Goal: Task Accomplishment & Management: Use online tool/utility

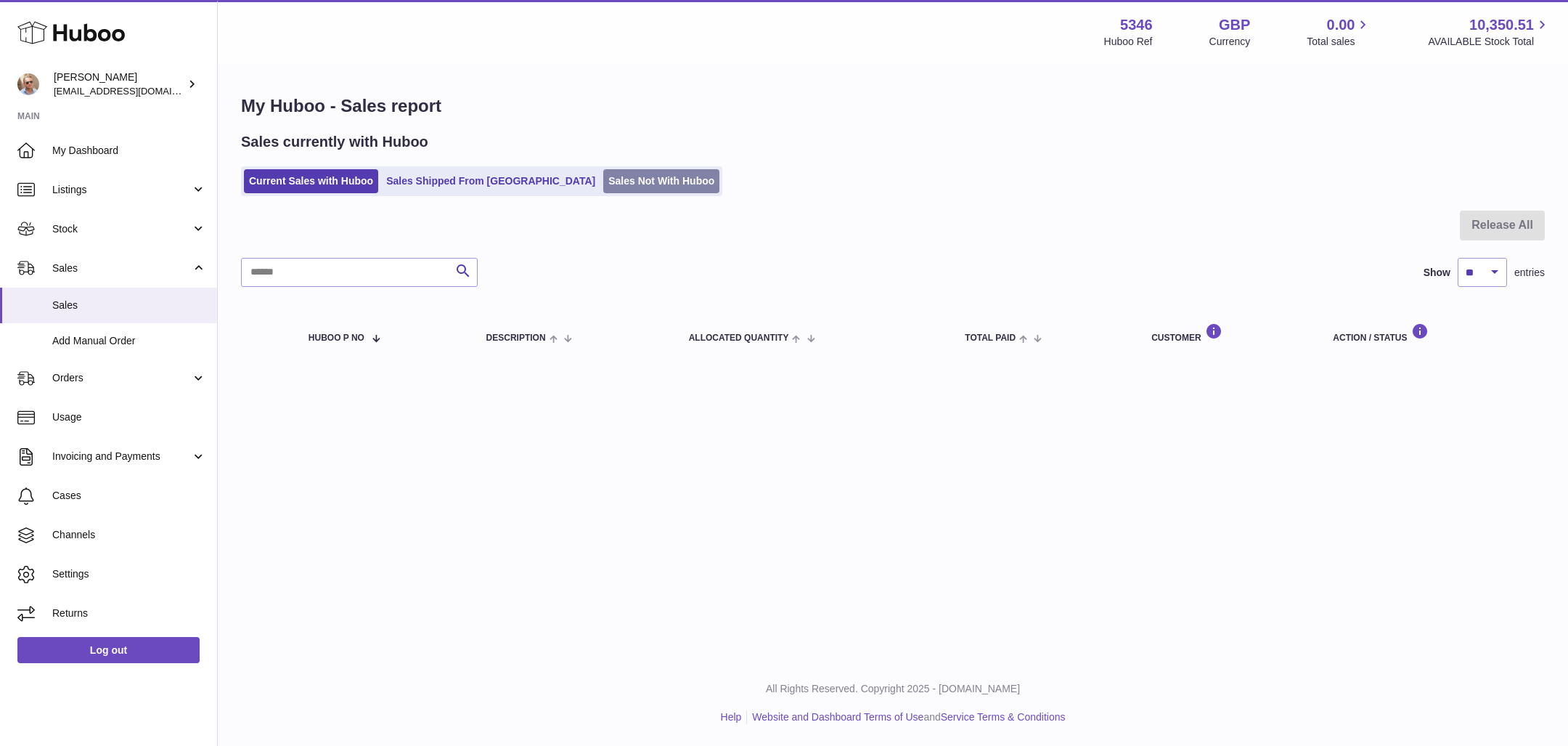
click at [610, 174] on link "Sales Not With Huboo" at bounding box center [660, 181] width 116 height 24
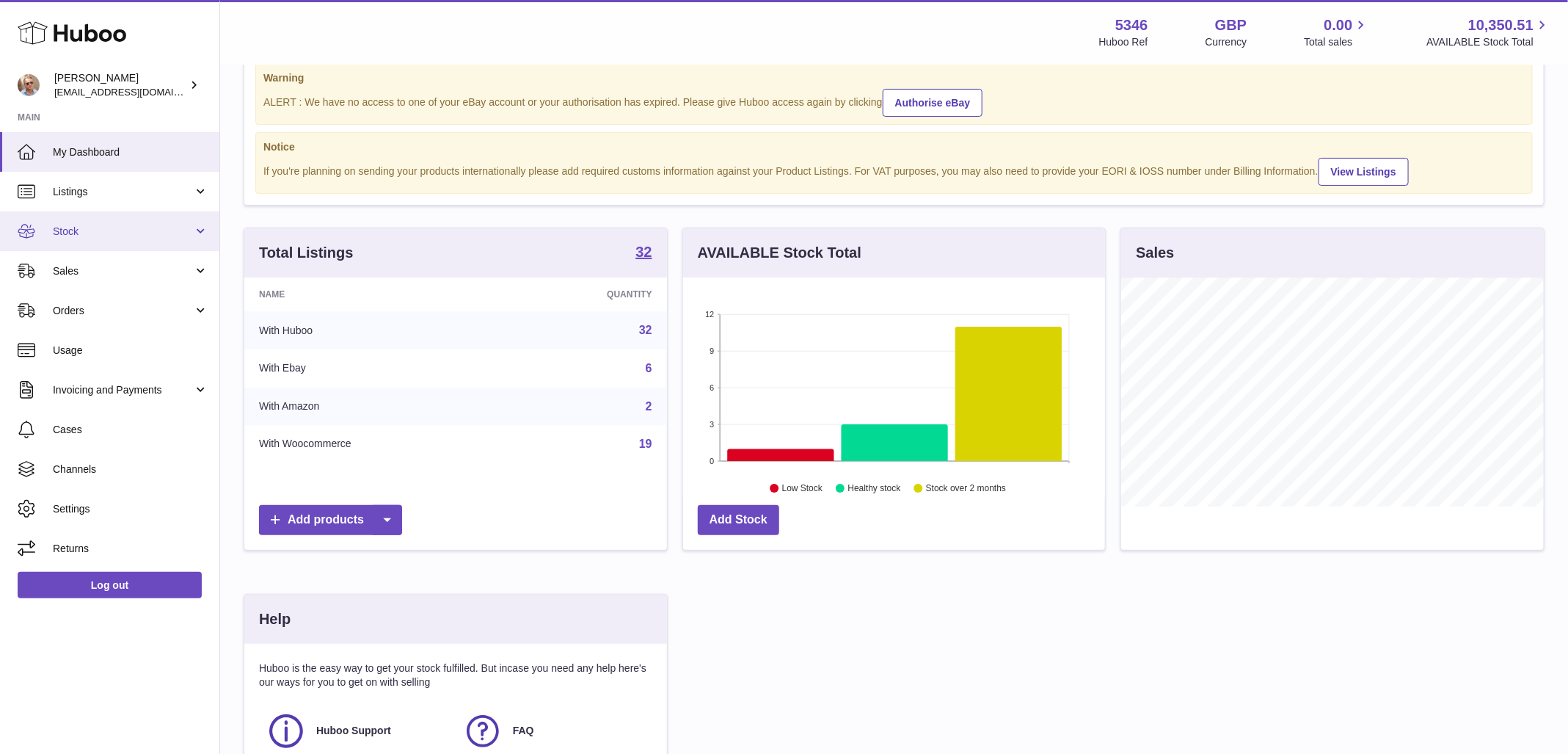
scroll to position [46, 0]
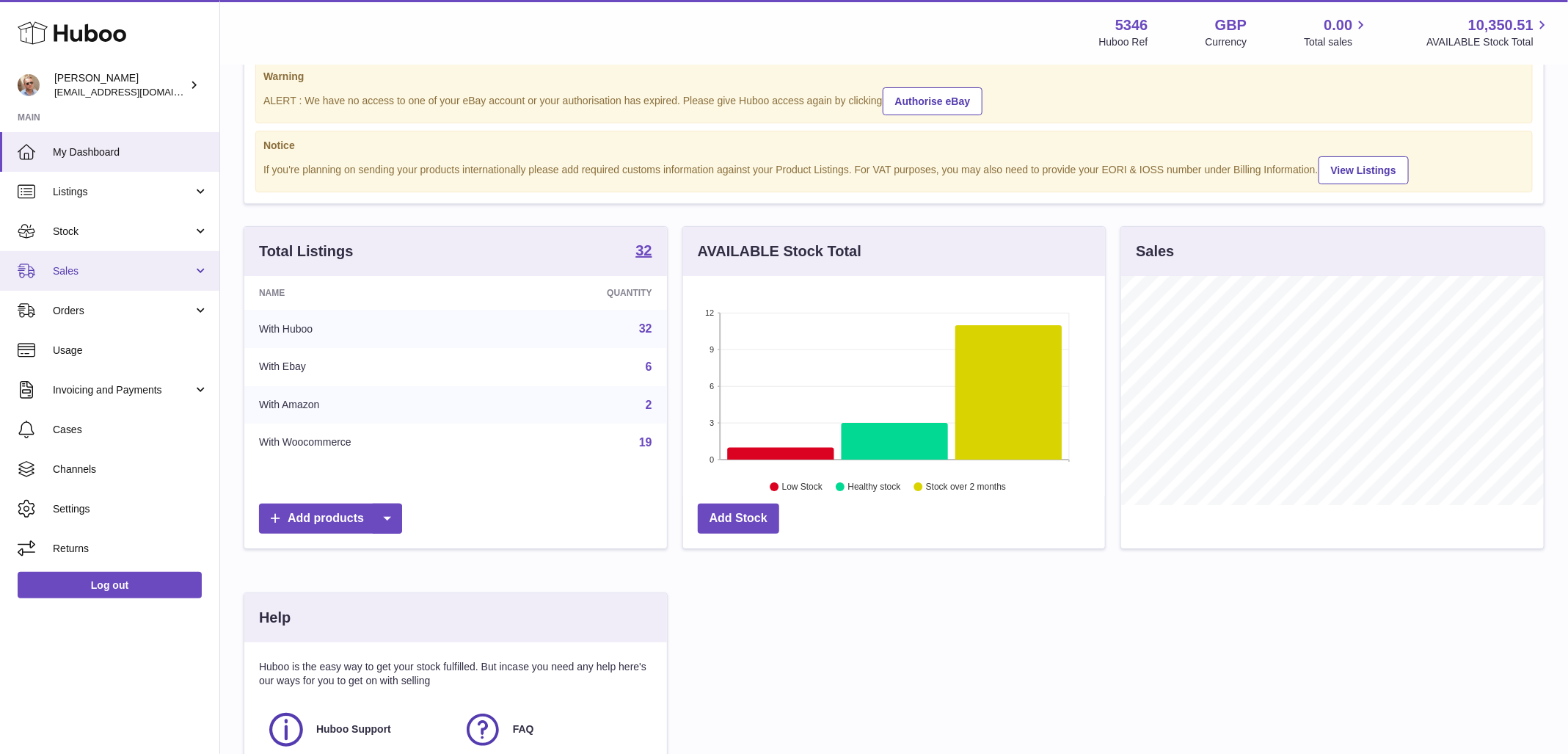
click at [131, 275] on span "Sales" at bounding box center [123, 271] width 141 height 14
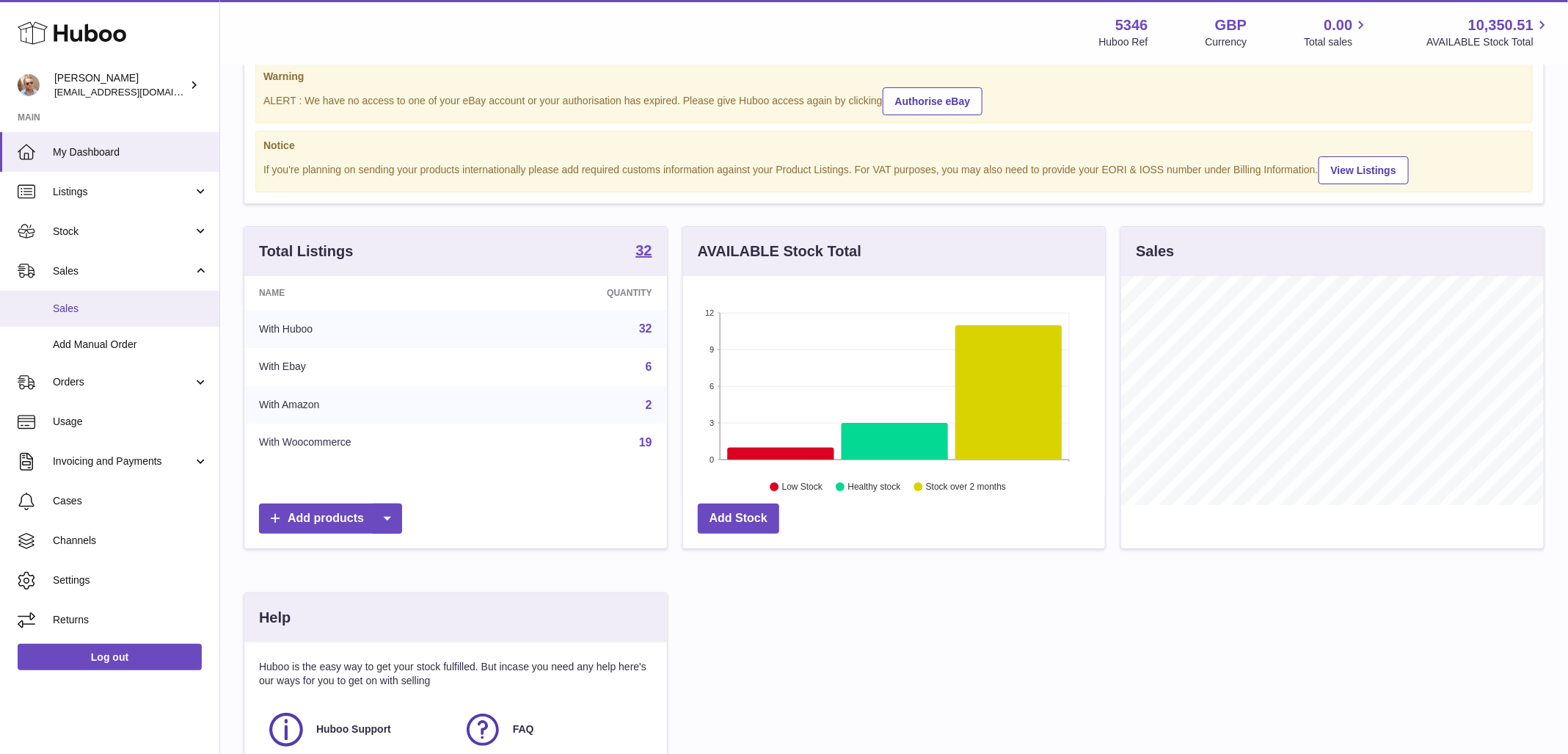
click at [132, 303] on span "Sales" at bounding box center [130, 309] width 156 height 14
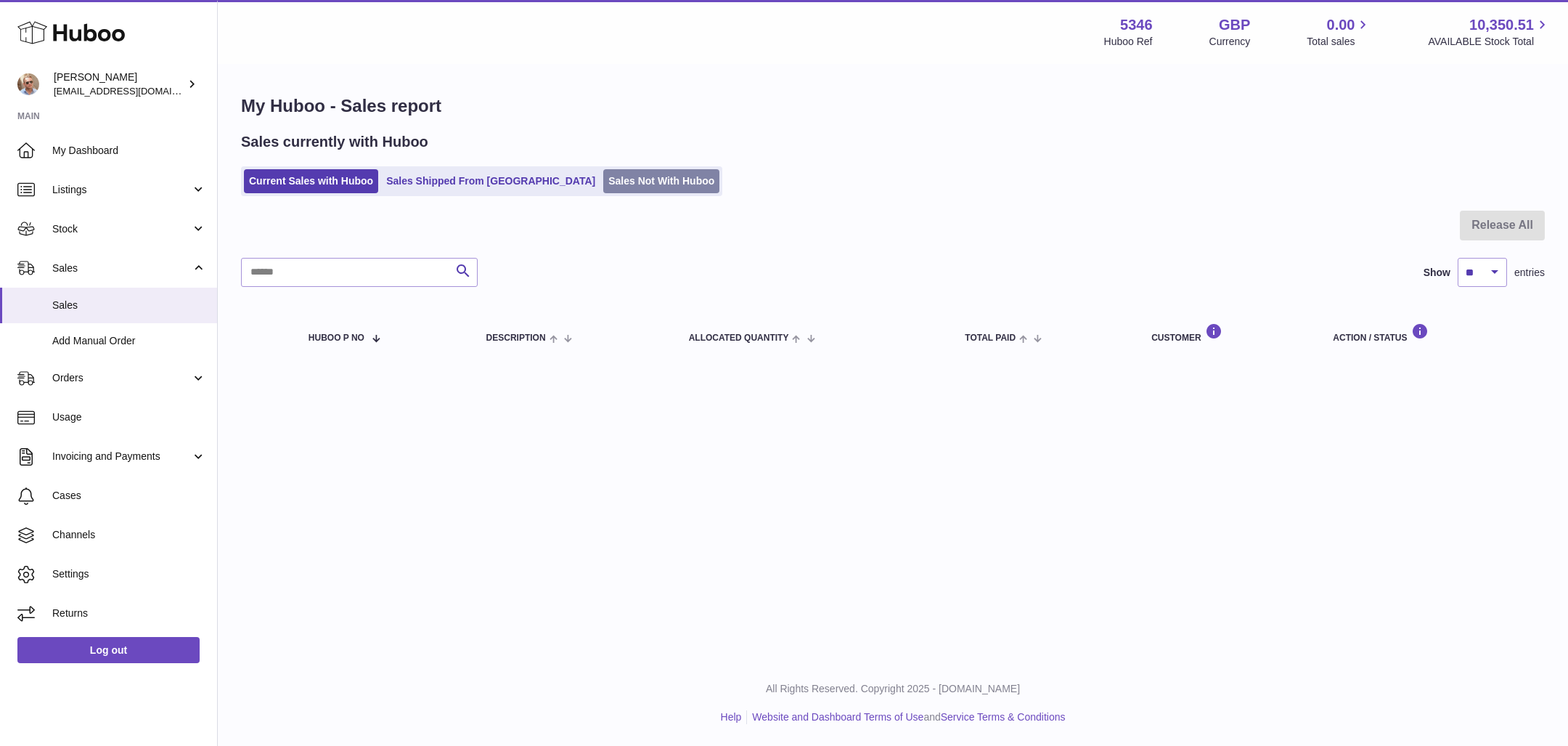
click at [603, 187] on link "Sales Not With Huboo" at bounding box center [660, 181] width 116 height 24
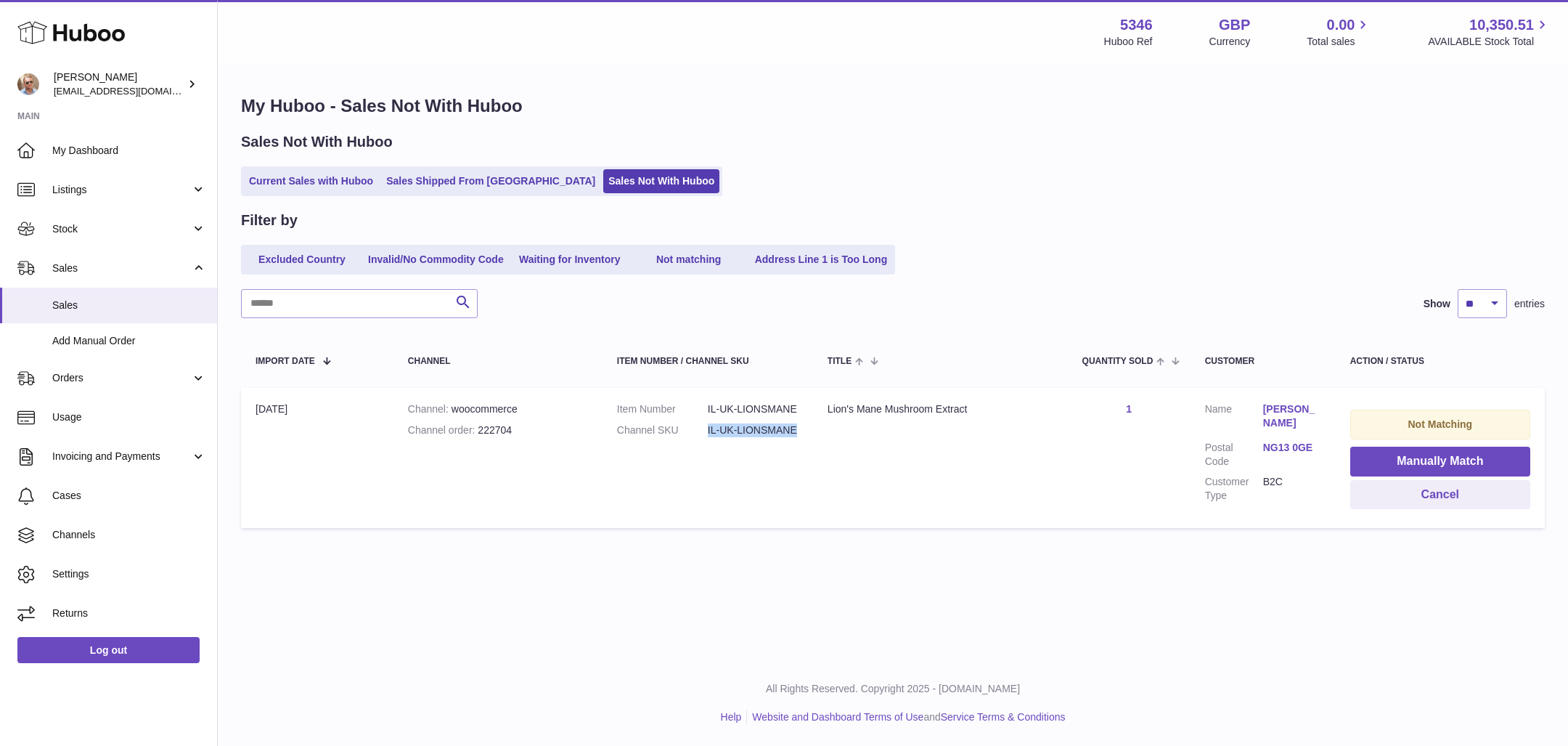
drag, startPoint x: 708, startPoint y: 431, endPoint x: 799, endPoint y: 433, distance: 91.0
click at [799, 433] on td "Item Number IL-UK-LIONSMANE Channel SKU IL-UK-LIONSMANE" at bounding box center [708, 457] width 210 height 140
copy dd "IL-UK-LIONSMANE"
click at [1432, 458] on button "Manually Match" at bounding box center [1440, 461] width 180 height 30
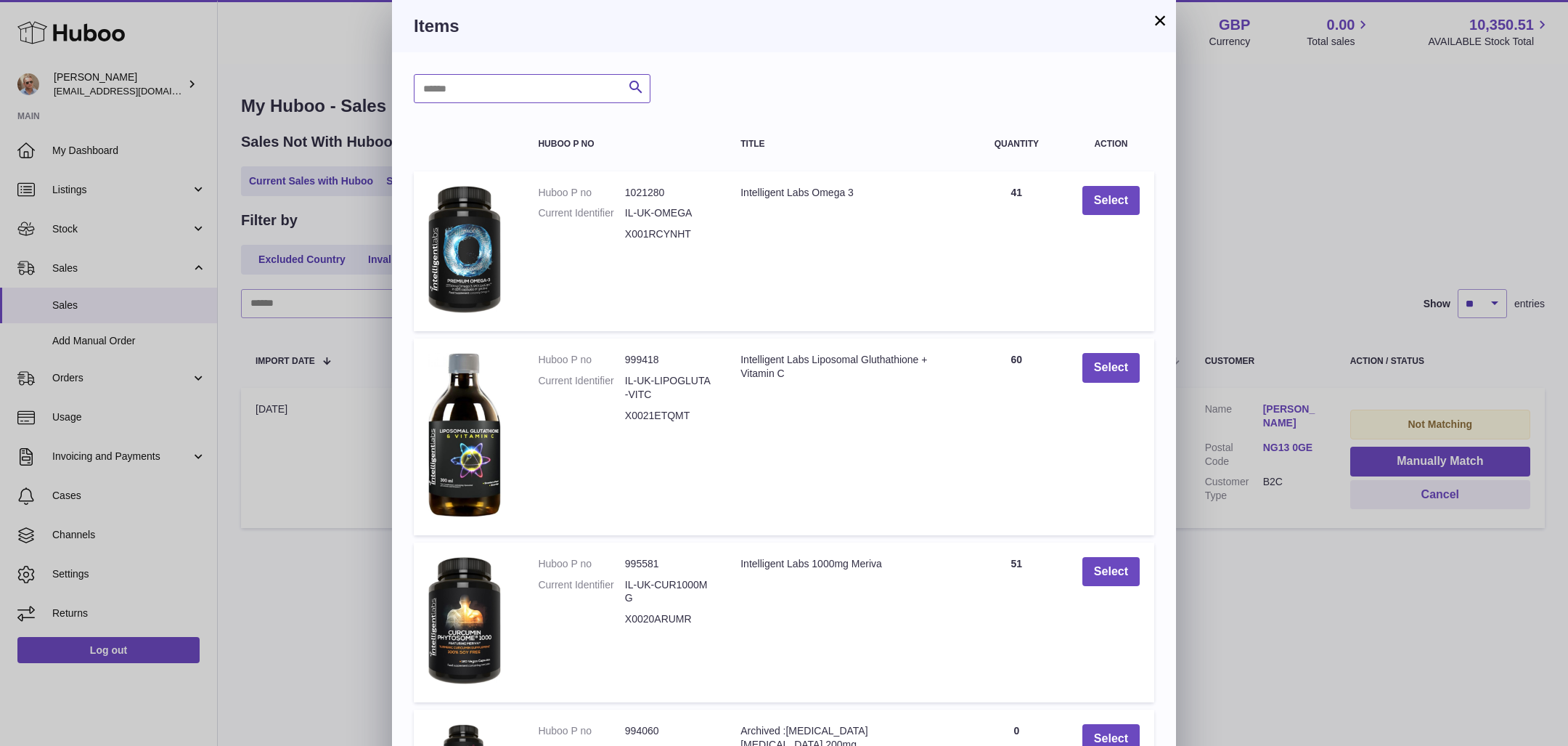
click at [547, 94] on input "text" at bounding box center [531, 88] width 236 height 29
paste input "**********"
type input "**********"
click at [631, 85] on icon "submit" at bounding box center [635, 88] width 18 height 19
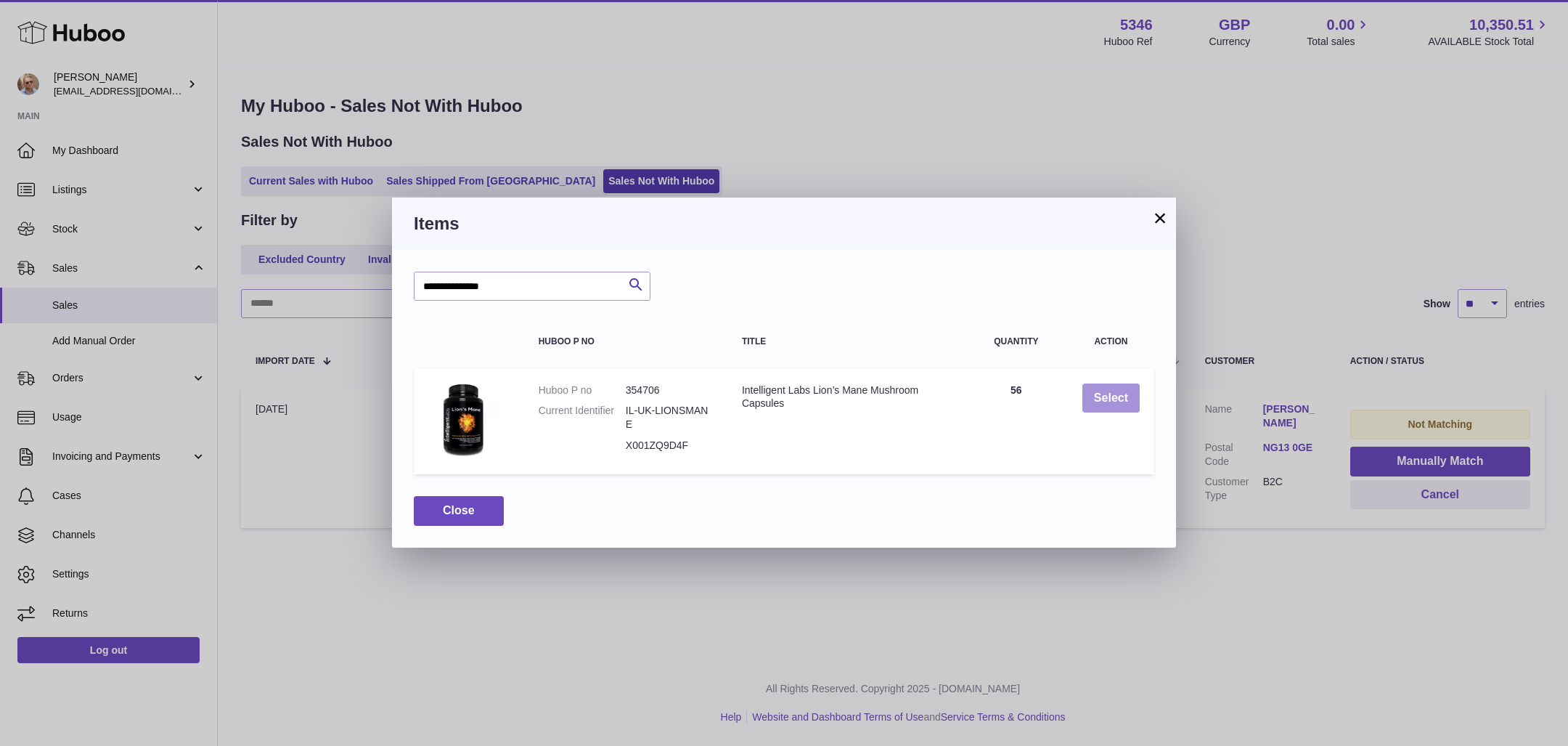
click at [1123, 396] on button "Select" at bounding box center [1111, 398] width 57 height 30
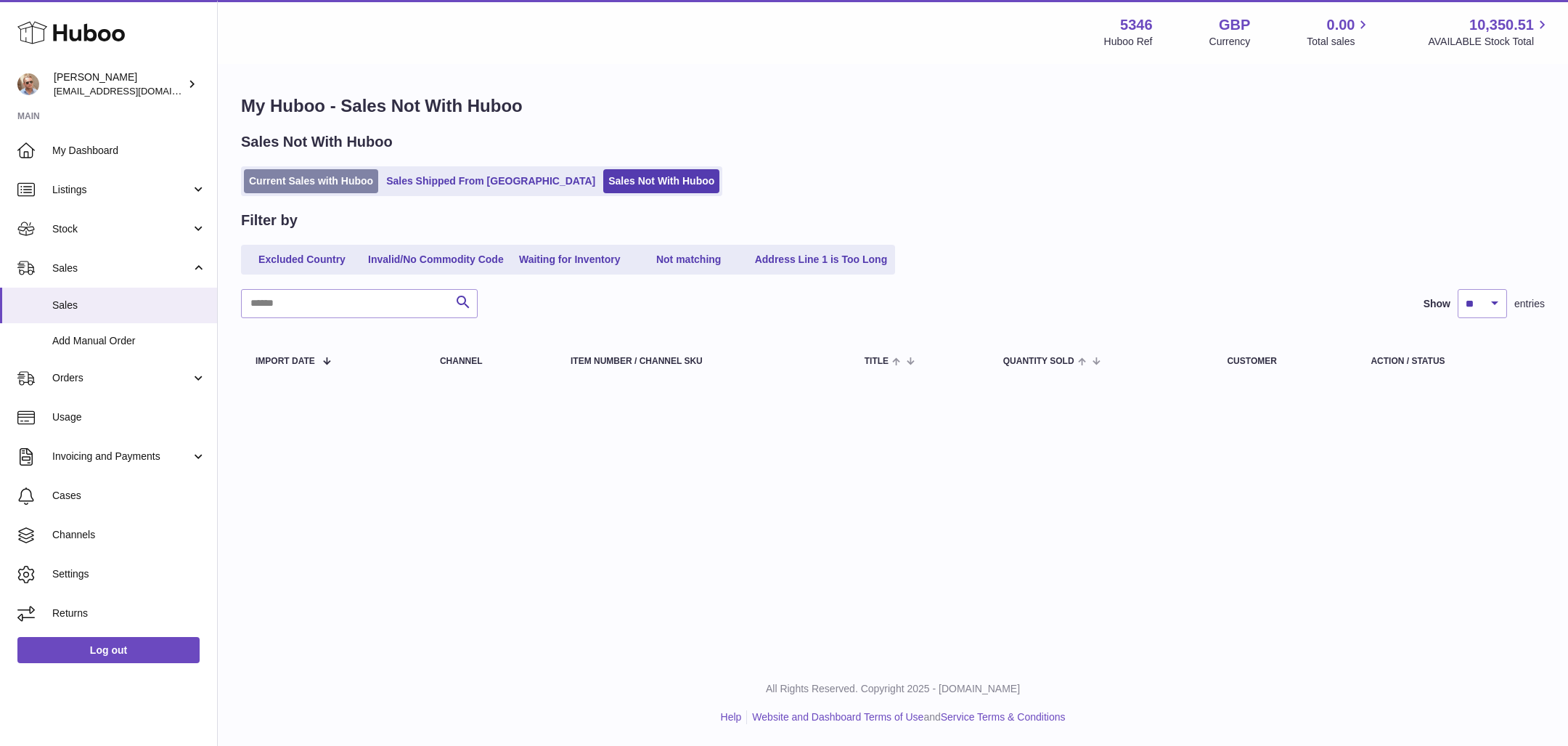
click at [293, 180] on link "Current Sales with Huboo" at bounding box center [311, 181] width 134 height 24
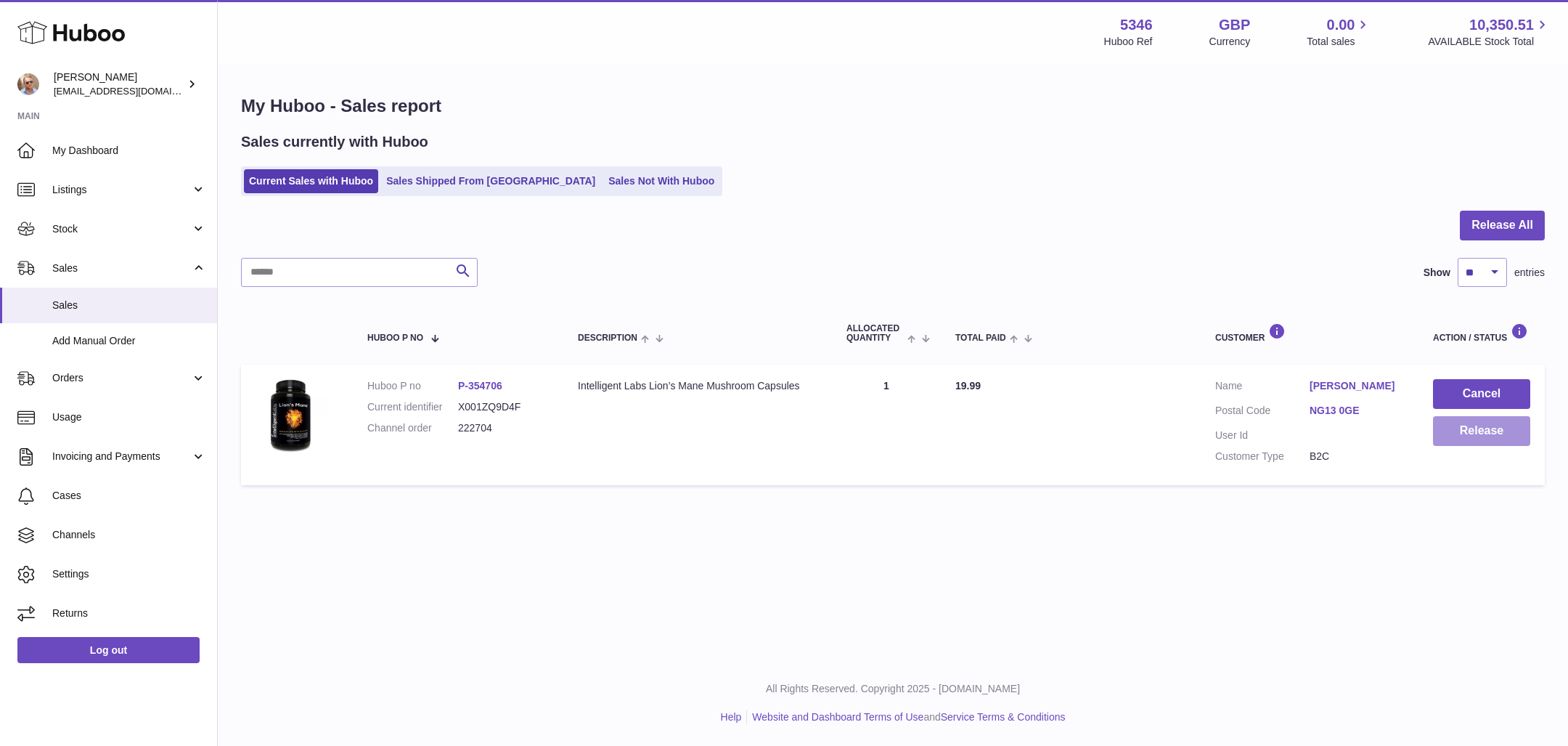
click at [1487, 426] on button "Release" at bounding box center [1481, 431] width 97 height 30
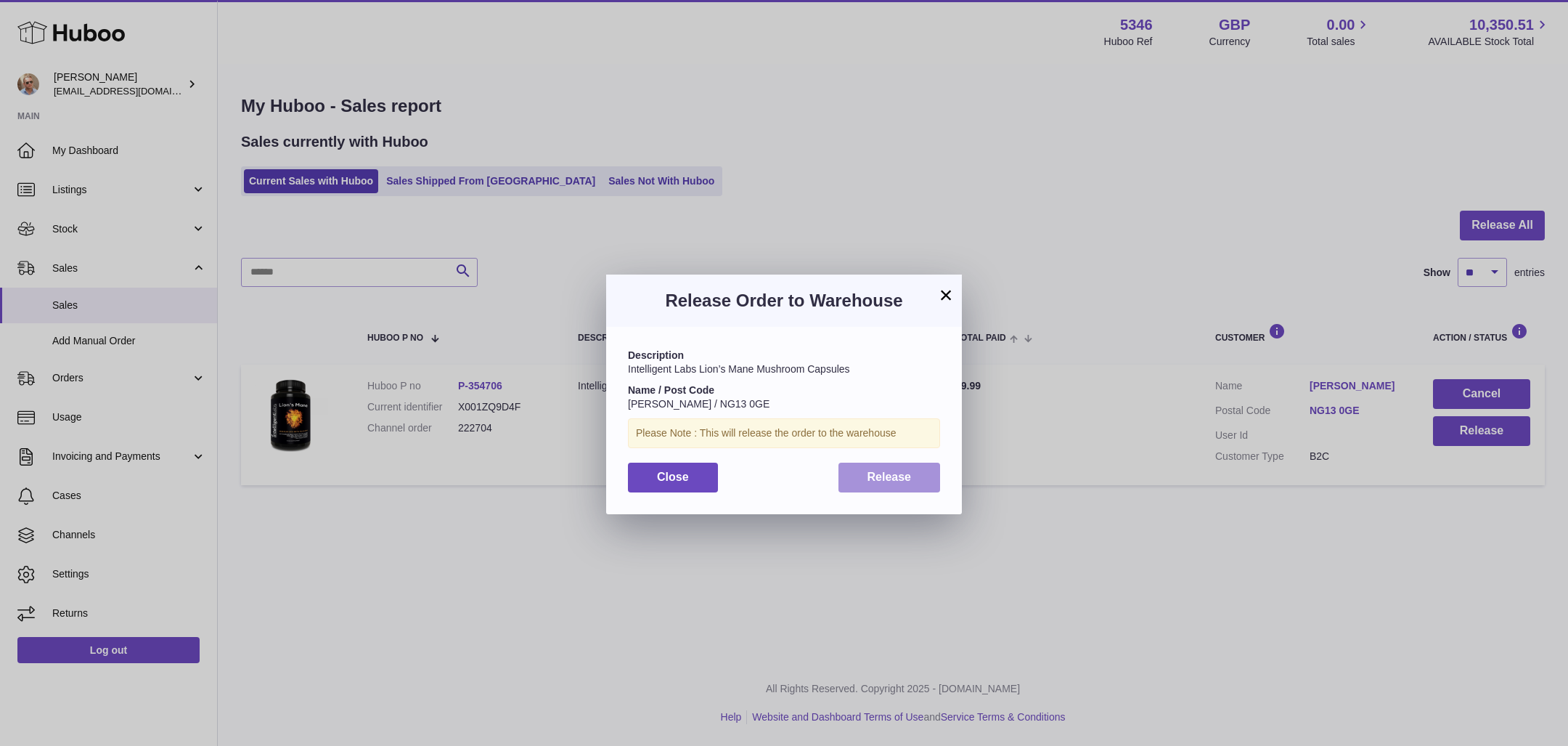
click at [898, 472] on span "Release" at bounding box center [889, 476] width 45 height 12
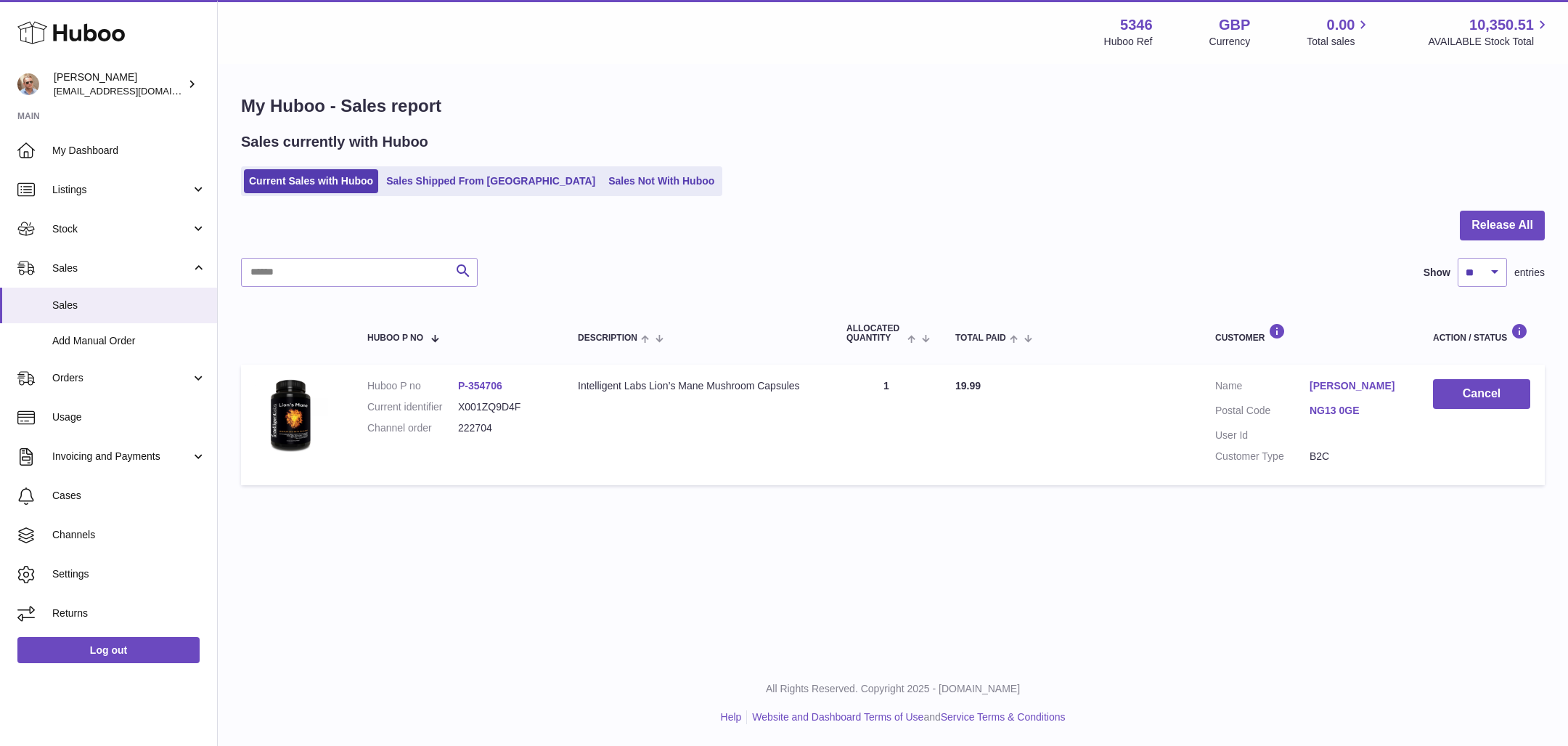
click at [1128, 152] on div "Sales currently with Huboo Current Sales with Huboo Sales Shipped From Huboo Sa…" at bounding box center [893, 163] width 1304 height 64
